Goal: Task Accomplishment & Management: Use online tool/utility

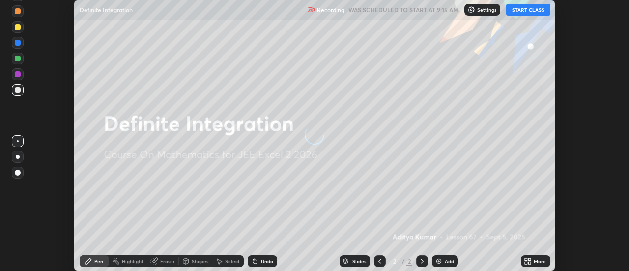
scroll to position [271, 628]
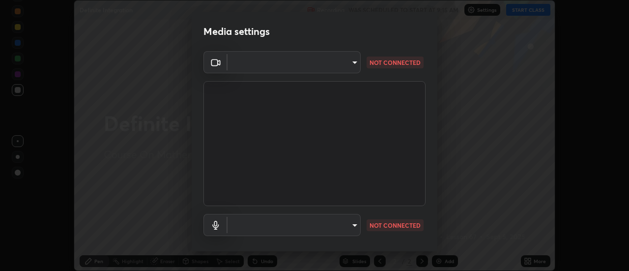
type input "b31319461816520a7b821f3d80df8055a02d9f123ea9e51941b634cc1c1d6019"
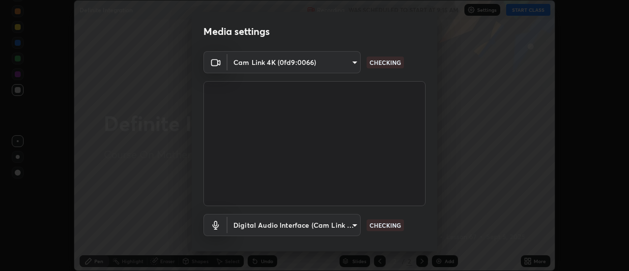
click at [293, 225] on body "Erase all Definite Integration Recording WAS SCHEDULED TO START AT 9:15 AM Sett…" at bounding box center [314, 135] width 629 height 271
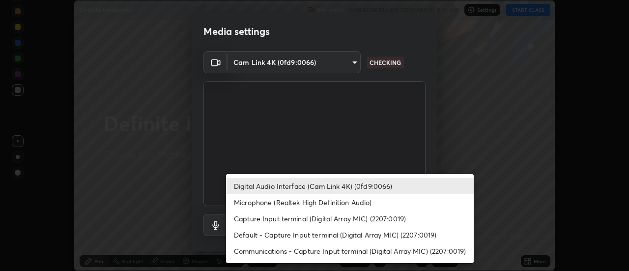
click at [317, 201] on li "Microphone (Realtek High Definition Audio)" at bounding box center [350, 202] width 248 height 16
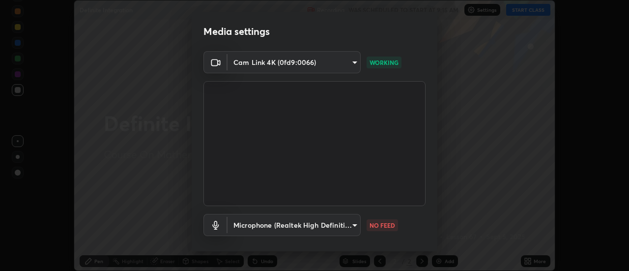
click at [343, 226] on body "Erase all Definite Integration Recording WAS SCHEDULED TO START AT 9:15 AM Sett…" at bounding box center [314, 135] width 629 height 271
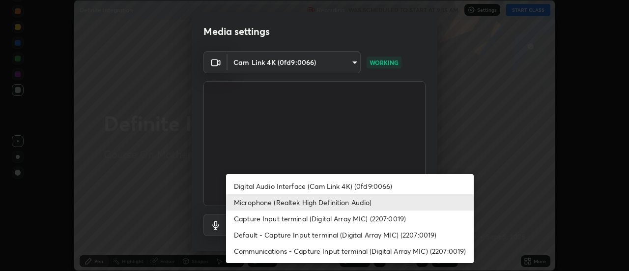
click at [302, 185] on li "Digital Audio Interface (Cam Link 4K) (0fd9:0066)" at bounding box center [350, 186] width 248 height 16
type input "be1a331eb87dea53500363fd3e4d242e01f556c15eb51ea7e9f63a93b8bdbc53"
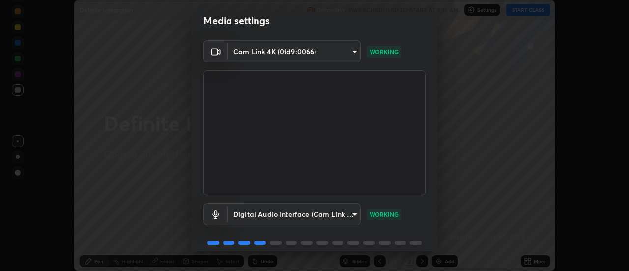
scroll to position [52, 0]
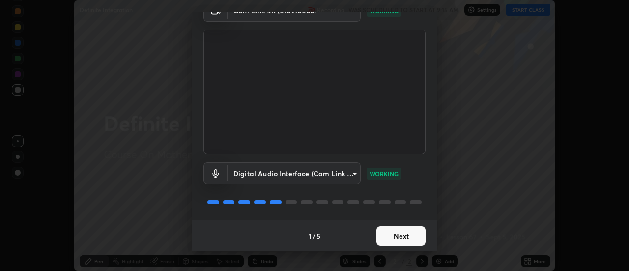
click at [387, 238] on button "Next" at bounding box center [400, 236] width 49 height 20
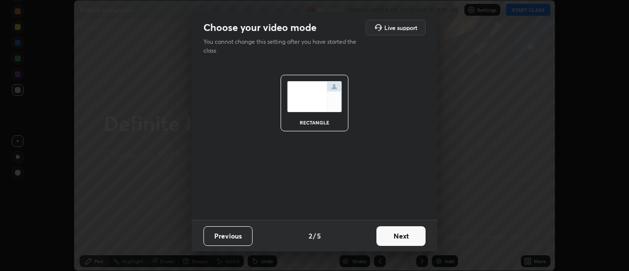
click at [235, 235] on button "Previous" at bounding box center [227, 236] width 49 height 20
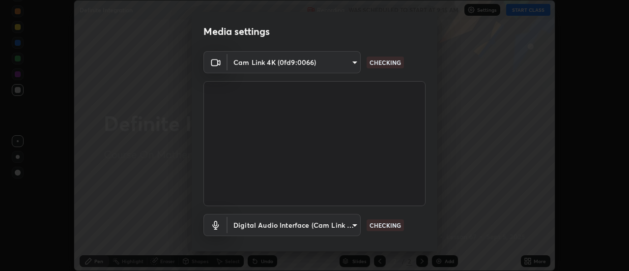
click at [327, 65] on body "Erase all Definite Integration Recording WAS SCHEDULED TO START AT 9:15 AM Sett…" at bounding box center [314, 135] width 629 height 271
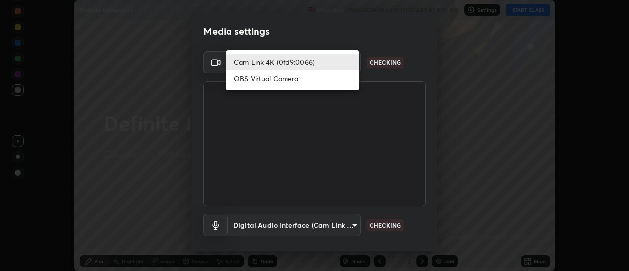
click at [280, 76] on li "OBS Virtual Camera" at bounding box center [292, 78] width 133 height 16
type input "08d1811f52d28dde35b83784907f5361d24ebc35e4cd346b2be4f849e18bec50"
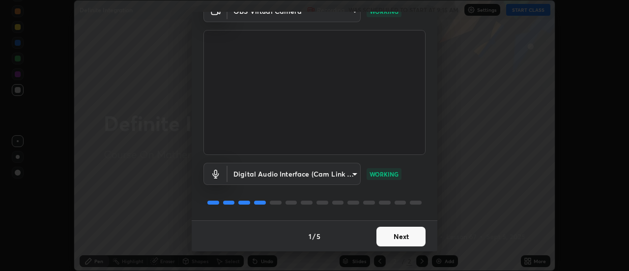
scroll to position [52, 0]
click at [390, 236] on button "Next" at bounding box center [400, 236] width 49 height 20
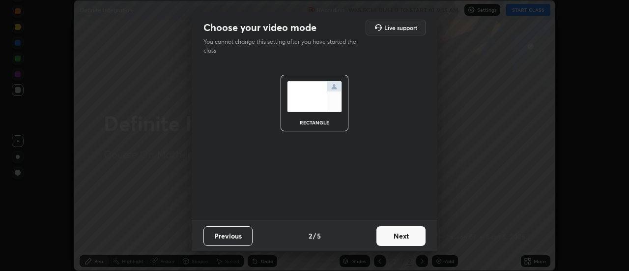
scroll to position [0, 0]
click at [401, 238] on button "Next" at bounding box center [400, 236] width 49 height 20
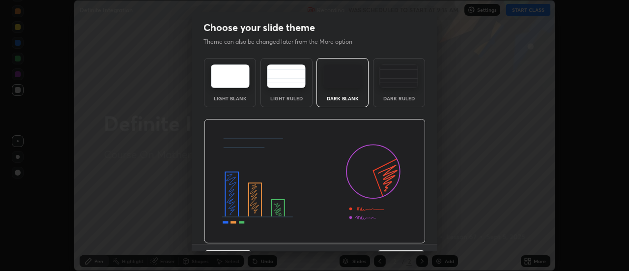
scroll to position [24, 0]
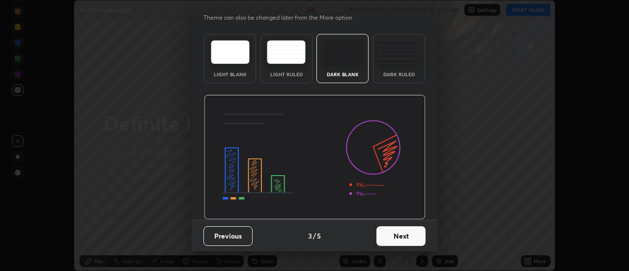
click at [407, 239] on button "Next" at bounding box center [400, 236] width 49 height 20
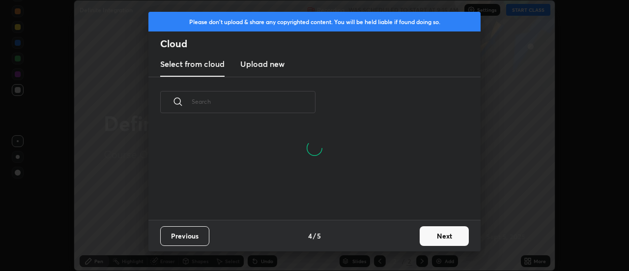
click at [436, 238] on button "Next" at bounding box center [443, 236] width 49 height 20
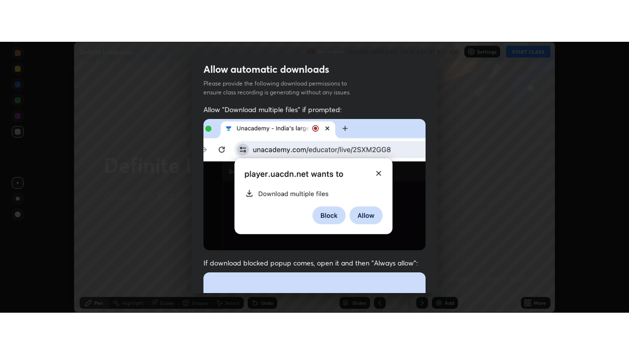
scroll to position [252, 0]
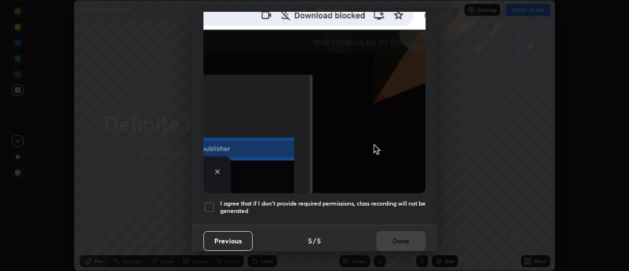
click at [211, 207] on div at bounding box center [209, 207] width 12 height 12
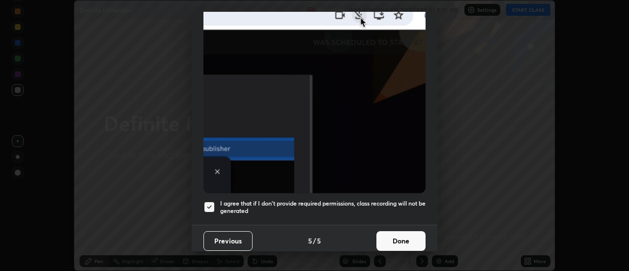
click at [400, 236] on button "Done" at bounding box center [400, 241] width 49 height 20
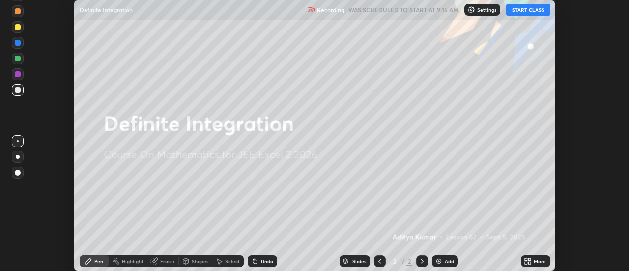
click at [534, 11] on button "START CLASS" at bounding box center [528, 10] width 44 height 12
click at [529, 262] on icon at bounding box center [529, 262] width 2 height 2
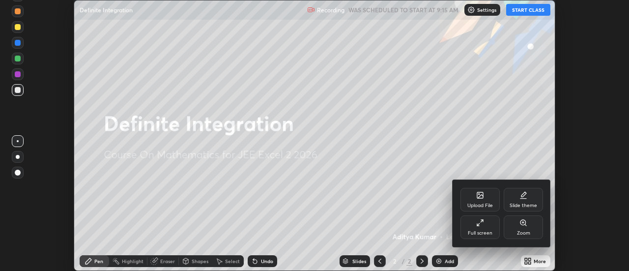
click at [495, 229] on div "Full screen" at bounding box center [479, 227] width 39 height 24
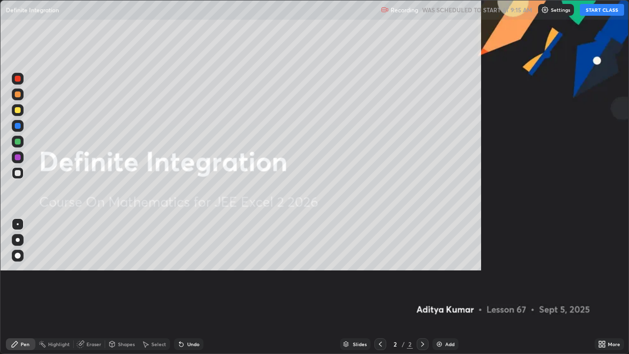
scroll to position [354, 629]
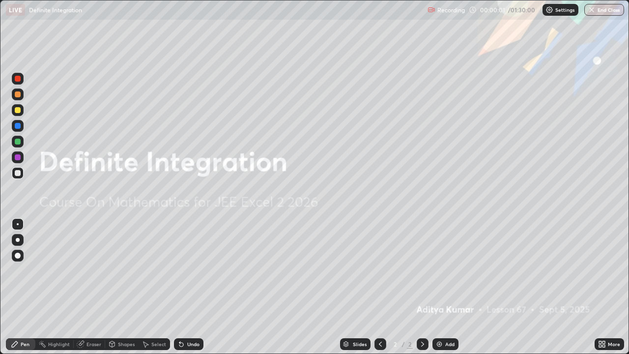
click at [438, 270] on img at bounding box center [439, 344] width 8 height 8
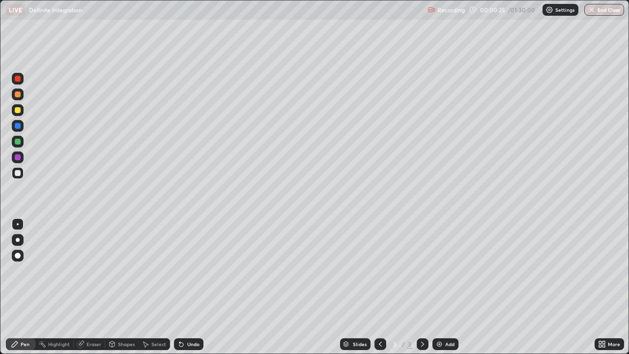
click at [18, 146] on div at bounding box center [18, 142] width 12 height 12
click at [18, 114] on div at bounding box center [18, 110] width 12 height 12
click at [19, 160] on div at bounding box center [18, 157] width 12 height 12
click at [21, 115] on div at bounding box center [18, 110] width 12 height 12
click at [83, 270] on div "Eraser" at bounding box center [89, 344] width 31 height 12
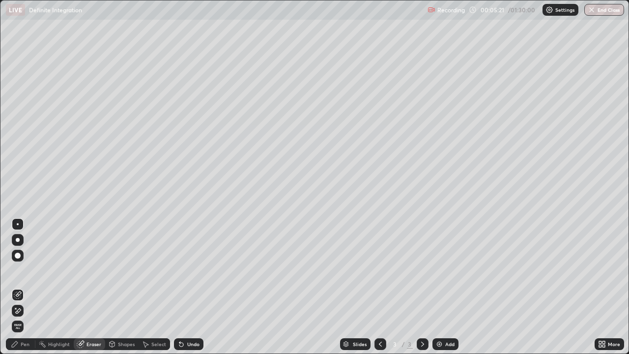
click at [18, 270] on icon at bounding box center [18, 310] width 5 height 5
click at [26, 270] on div "Pen" at bounding box center [20, 344] width 29 height 12
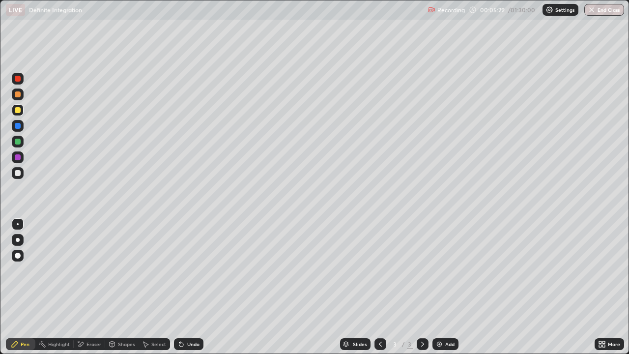
click at [26, 270] on div "Pen" at bounding box center [20, 344] width 29 height 12
click at [18, 83] on div at bounding box center [18, 79] width 12 height 12
click at [177, 270] on icon at bounding box center [181, 344] width 8 height 8
click at [179, 270] on icon at bounding box center [181, 344] width 4 height 4
click at [594, 14] on button "End Class" at bounding box center [604, 10] width 40 height 12
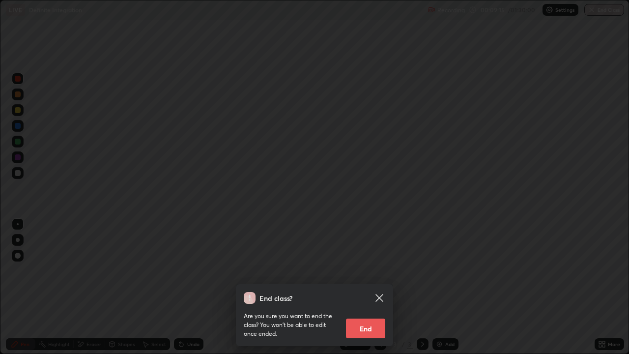
click at [358, 270] on button "End" at bounding box center [365, 328] width 39 height 20
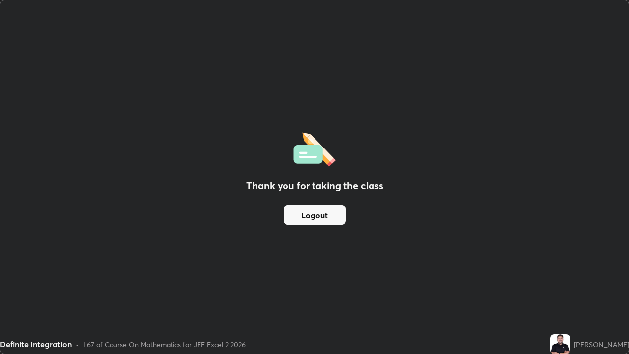
click at [298, 220] on button "Logout" at bounding box center [314, 215] width 62 height 20
